Goal: Task Accomplishment & Management: Complete application form

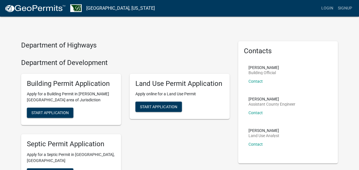
scroll to position [29, 0]
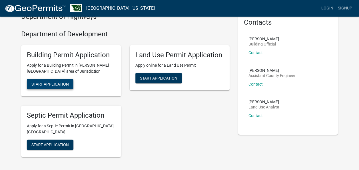
click at [63, 86] on span "Start Application" at bounding box center [49, 84] width 37 height 5
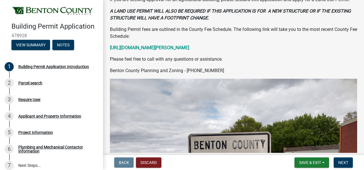
scroll to position [94, 0]
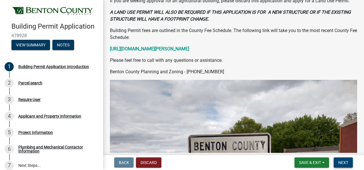
click at [341, 163] on span "Next" at bounding box center [343, 162] width 10 height 5
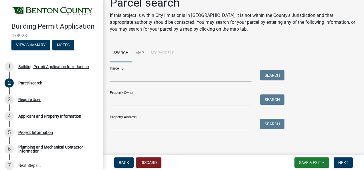
scroll to position [0, 0]
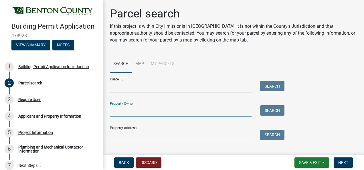
click at [129, 112] on input "Property Owner:" at bounding box center [181, 111] width 142 height 12
type input "[PERSON_NAME]"
click at [271, 109] on button "Search" at bounding box center [272, 110] width 24 height 10
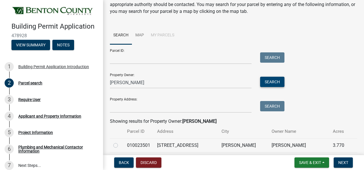
scroll to position [57, 0]
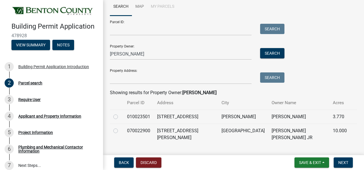
click at [120, 113] on label at bounding box center [120, 113] width 0 height 0
click at [120, 117] on input "radio" at bounding box center [122, 115] width 4 height 4
radio input "true"
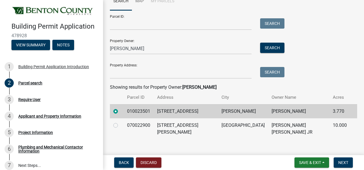
scroll to position [64, 0]
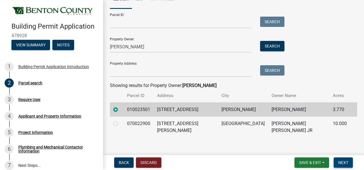
click at [343, 161] on span "Next" at bounding box center [343, 162] width 10 height 5
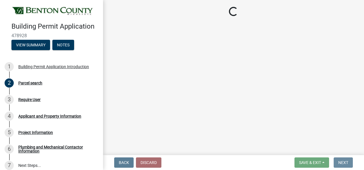
scroll to position [0, 0]
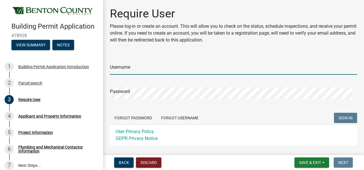
click at [141, 67] on input "Username" at bounding box center [233, 69] width 247 height 12
type input "[PERSON_NAME]"
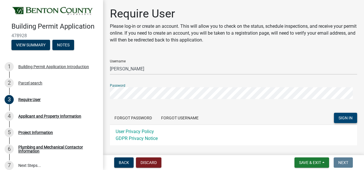
click at [339, 121] on button "SIGN IN" at bounding box center [345, 118] width 23 height 10
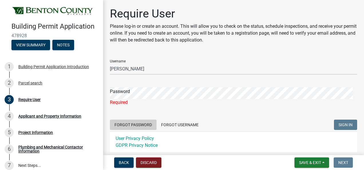
click at [140, 124] on button "Forgot Password" at bounding box center [133, 125] width 47 height 10
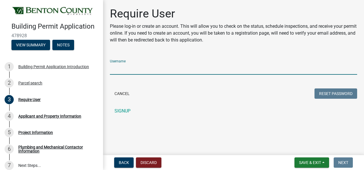
click at [146, 66] on input "Username" at bounding box center [233, 69] width 247 height 12
click at [122, 69] on input "Username" at bounding box center [233, 69] width 247 height 12
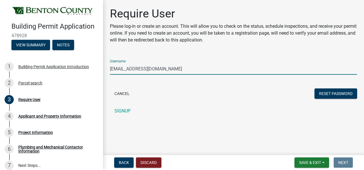
click at [144, 95] on div "Cancel Reset Password" at bounding box center [233, 94] width 247 height 12
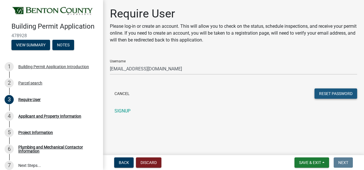
click at [330, 90] on button "Reset Password" at bounding box center [335, 93] width 43 height 10
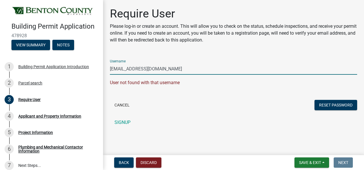
click at [162, 68] on input "[EMAIL_ADDRESS][DOMAIN_NAME]" at bounding box center [233, 69] width 247 height 12
type input "C"
type input "[PERSON_NAME]"
click at [323, 105] on button "Reset Password" at bounding box center [335, 105] width 43 height 10
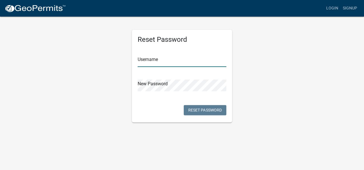
click at [168, 62] on input "text" at bounding box center [182, 61] width 89 height 12
type input "[PERSON_NAME]"
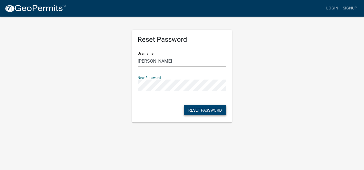
click at [205, 109] on button "Reset Password" at bounding box center [205, 110] width 43 height 10
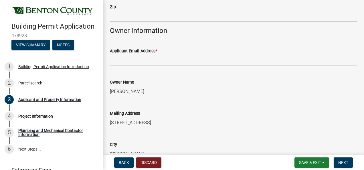
scroll to position [114, 0]
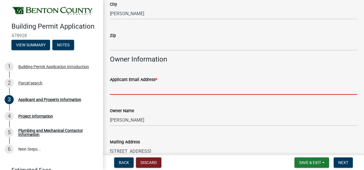
drag, startPoint x: 136, startPoint y: 89, endPoint x: 138, endPoint y: 90, distance: 2.9
click at [136, 89] on input "Applicant Email Address *" at bounding box center [233, 89] width 247 height 12
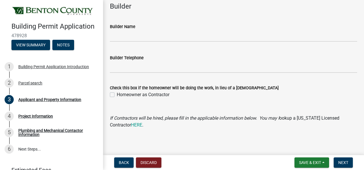
scroll to position [515, 0]
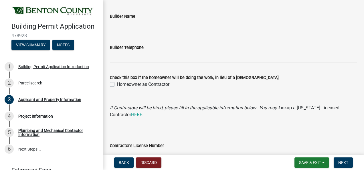
type input "cmcinc@jetup.net"
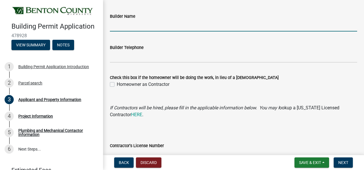
click at [122, 27] on input "Builder Name" at bounding box center [233, 26] width 247 height 12
type input "Christensen Mfg. & Construction Inc."
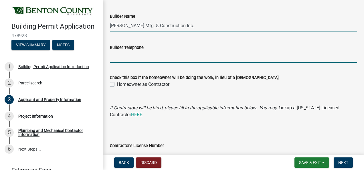
click at [126, 59] on input "Builder Telephone" at bounding box center [233, 57] width 247 height 12
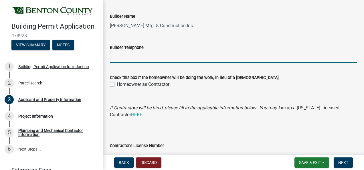
type input "3202932461"
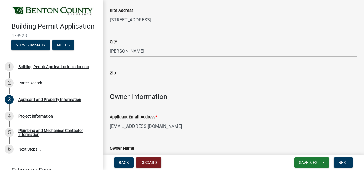
scroll to position [86, 0]
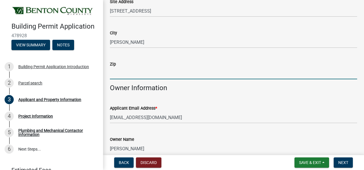
click at [131, 73] on input "Zip" at bounding box center [233, 73] width 247 height 12
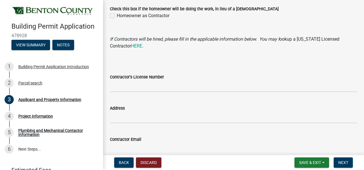
scroll to position [612, 0]
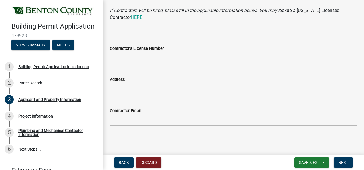
type input "56329"
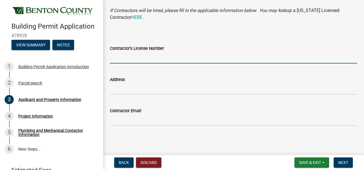
click at [119, 60] on input "Contractor's License Number" at bounding box center [233, 58] width 247 height 12
type input "BC459366"
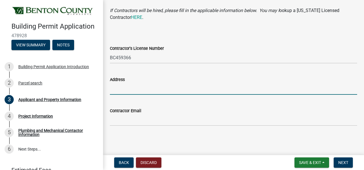
click at [130, 87] on input "Address" at bounding box center [233, 89] width 247 height 12
type input "7201 370th Avenue"
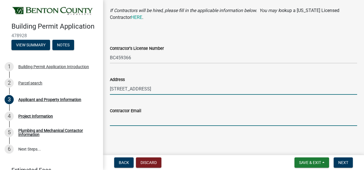
type input "[EMAIL_ADDRESS][DOMAIN_NAME]"
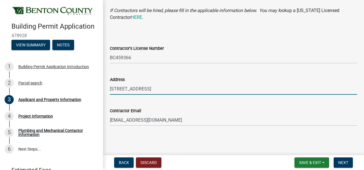
click at [161, 90] on input "7201 370th Avenue" at bounding box center [233, 89] width 247 height 12
click at [150, 89] on input "7201 370th Avenue Hillman, MN" at bounding box center [233, 89] width 247 height 12
type input "7201 370th Avenue Hillman, MN 56338"
click at [343, 162] on span "Next" at bounding box center [343, 162] width 10 height 5
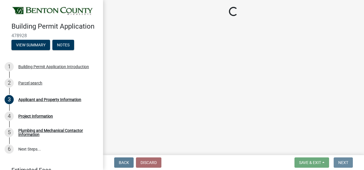
scroll to position [0, 0]
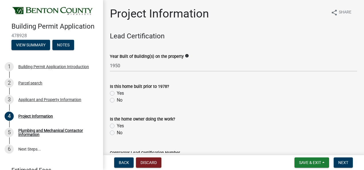
click at [117, 133] on label "No" at bounding box center [120, 132] width 6 height 7
click at [117, 133] on input "No" at bounding box center [119, 131] width 4 height 4
radio input "true"
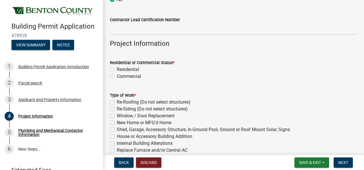
scroll to position [143, 0]
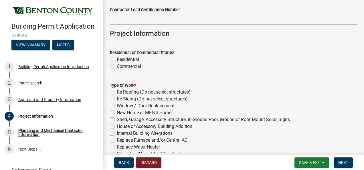
click at [117, 60] on label "Residential" at bounding box center [128, 59] width 22 height 7
click at [117, 60] on input "Residential" at bounding box center [119, 58] width 4 height 4
radio input "true"
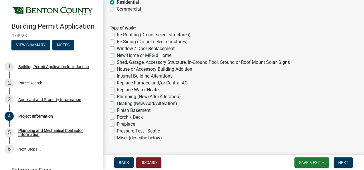
scroll to position [172, 0]
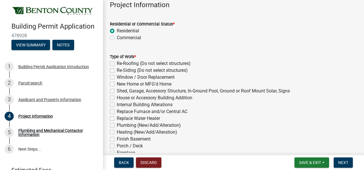
click at [117, 63] on label "Re-Roofing (Do not select structures)" at bounding box center [154, 63] width 74 height 7
click at [117, 63] on input "Re-Roofing (Do not select structures)" at bounding box center [119, 62] width 4 height 4
checkbox input "true"
checkbox input "false"
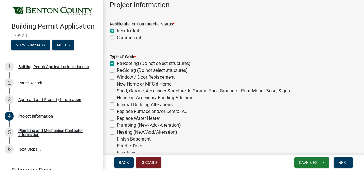
checkbox input "false"
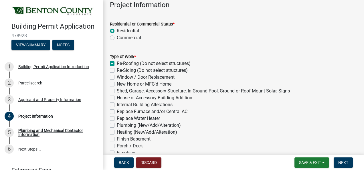
checkbox input "false"
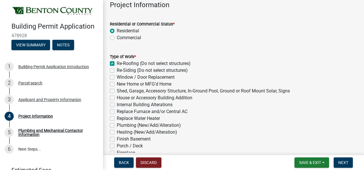
checkbox input "false"
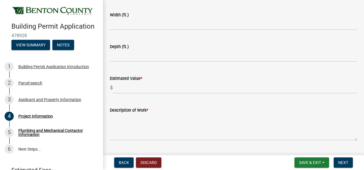
scroll to position [429, 0]
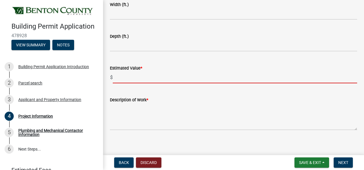
click at [138, 75] on input "text" at bounding box center [235, 77] width 244 height 12
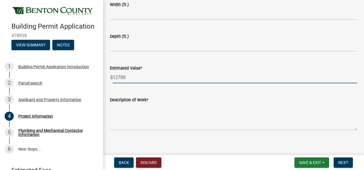
type input "12700"
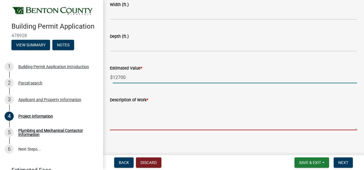
click at [122, 128] on textarea "Description of Work *" at bounding box center [233, 116] width 247 height 27
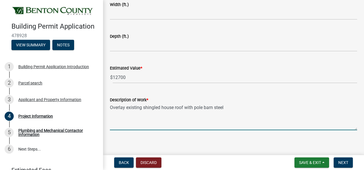
click at [193, 107] on textarea "Overlay existing shingled house roof with pole barn steel" at bounding box center [233, 116] width 247 height 27
type textarea "Overlay existing shingled house roof with 1x4 nailers and pole barn steel"
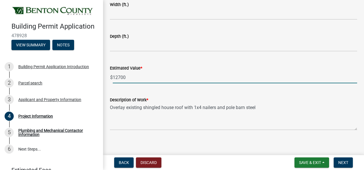
drag, startPoint x: 118, startPoint y: 75, endPoint x: 121, endPoint y: 76, distance: 3.6
click at [118, 75] on input "12700" at bounding box center [235, 77] width 244 height 12
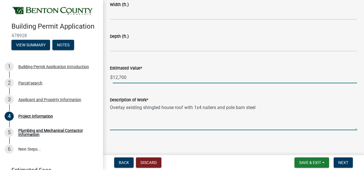
type input "12700"
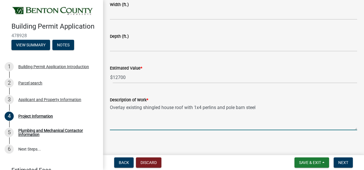
click at [258, 106] on textarea "Overlay existing shingled house roof with 1x4 perlins and pole barn steel" at bounding box center [233, 116] width 247 height 27
type textarea "Overlay existing shingled house roof with 1x4 perlins and pole barn steel."
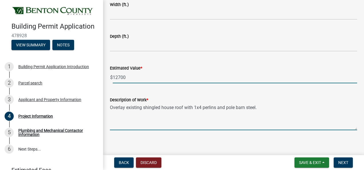
click at [128, 80] on input "12700" at bounding box center [235, 77] width 244 height 12
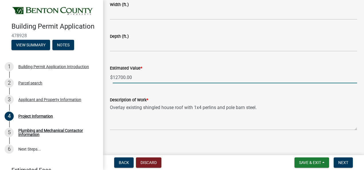
scroll to position [433, 0]
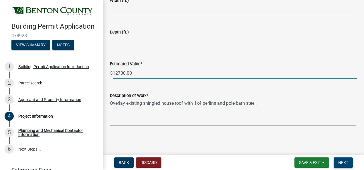
type input "12700"
click at [347, 162] on span "Next" at bounding box center [343, 162] width 10 height 5
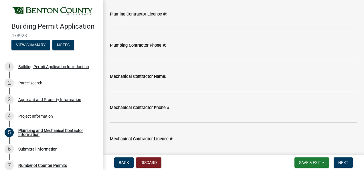
scroll to position [114, 0]
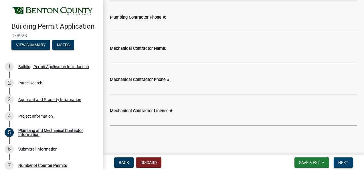
click at [338, 162] on span "Next" at bounding box center [343, 162] width 10 height 5
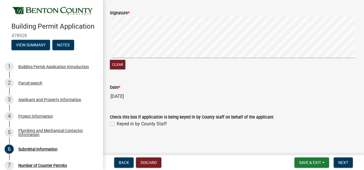
scroll to position [123, 0]
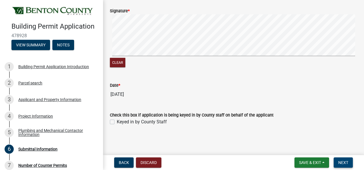
click at [339, 160] on span "Next" at bounding box center [343, 162] width 10 height 5
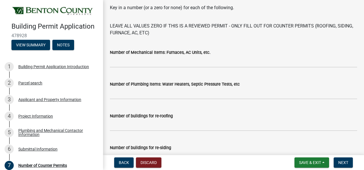
scroll to position [29, 0]
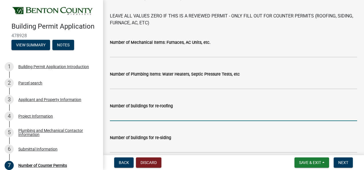
click at [136, 114] on input "text" at bounding box center [233, 115] width 247 height 12
type input "o"
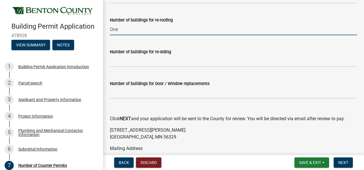
scroll to position [143, 0]
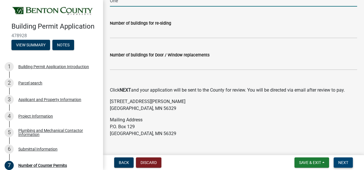
type input "0"
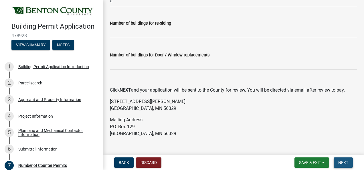
click at [342, 160] on button "Next" at bounding box center [342, 162] width 19 height 10
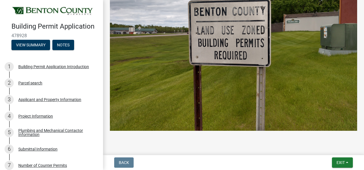
scroll to position [315, 0]
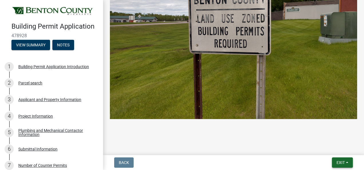
click at [340, 161] on span "Exit" at bounding box center [340, 162] width 8 height 5
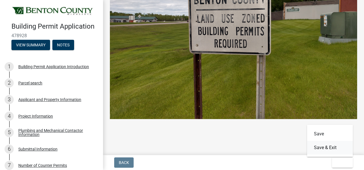
click at [322, 148] on button "Save & Exit" at bounding box center [330, 148] width 46 height 14
